Goal: Transaction & Acquisition: Purchase product/service

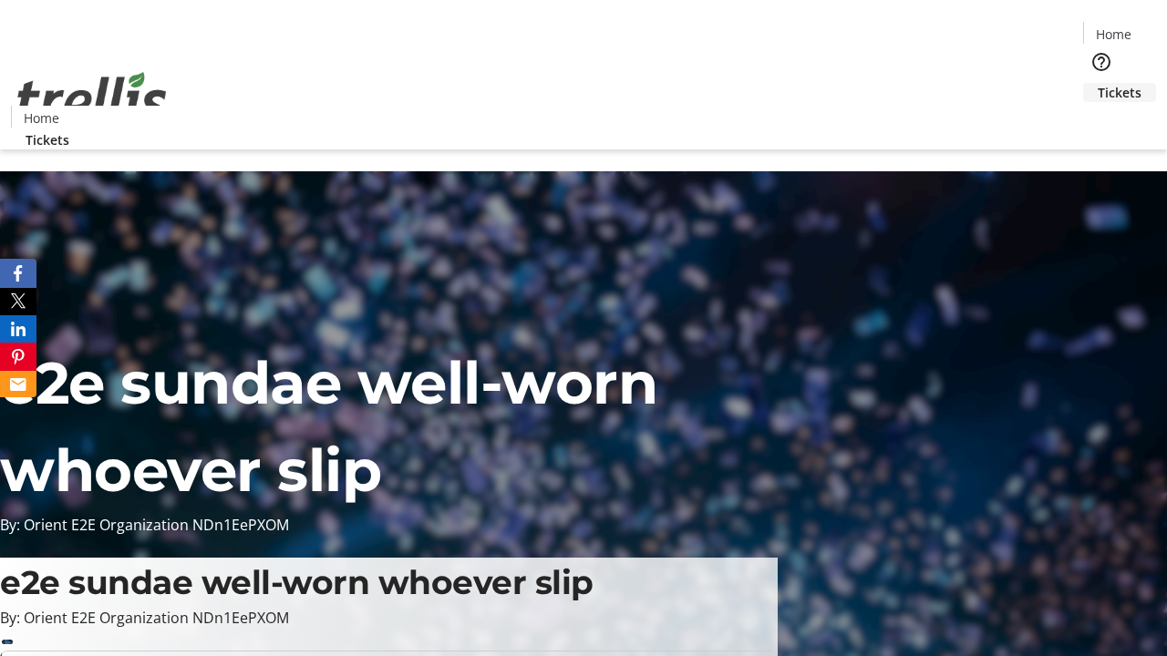
click at [1098, 83] on span "Tickets" at bounding box center [1120, 92] width 44 height 19
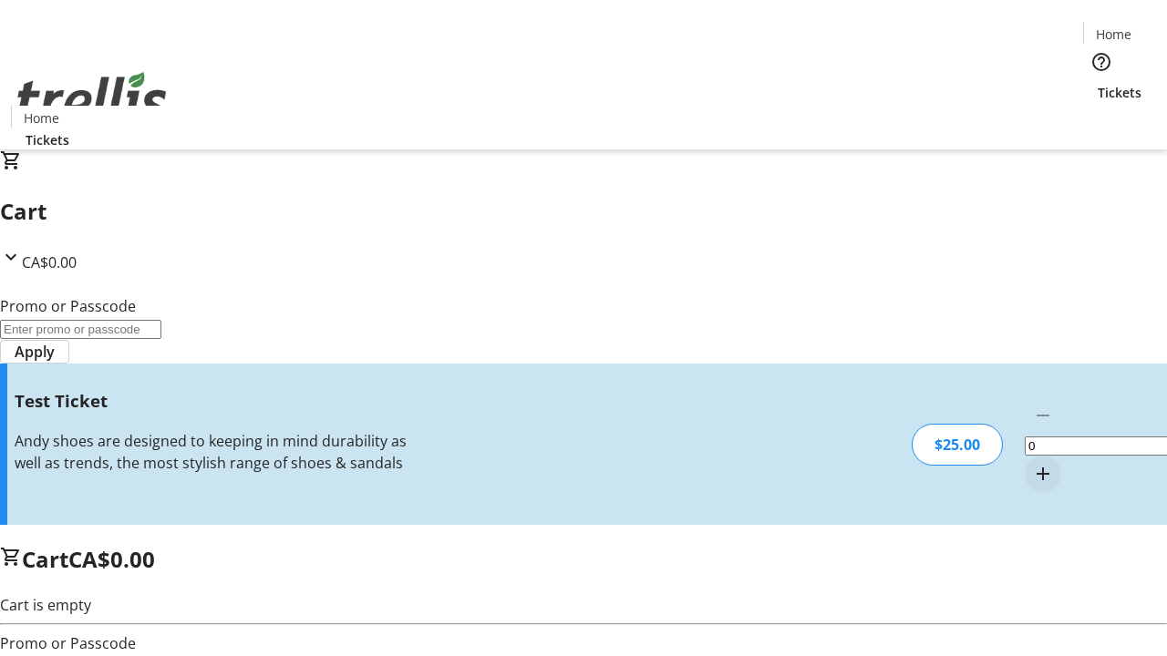
click at [1032, 463] on mat-icon "Increment by one" at bounding box center [1043, 474] width 22 height 22
type input "1"
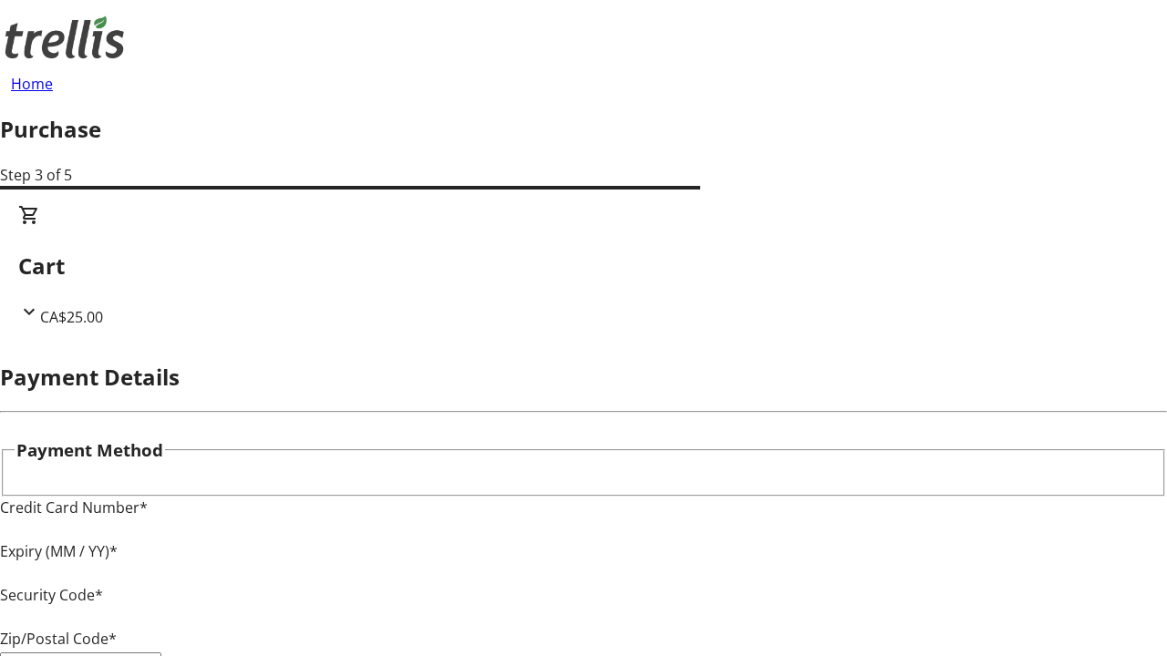
type input "V1Y 0C2"
